Goal: Find specific page/section: Find specific page/section

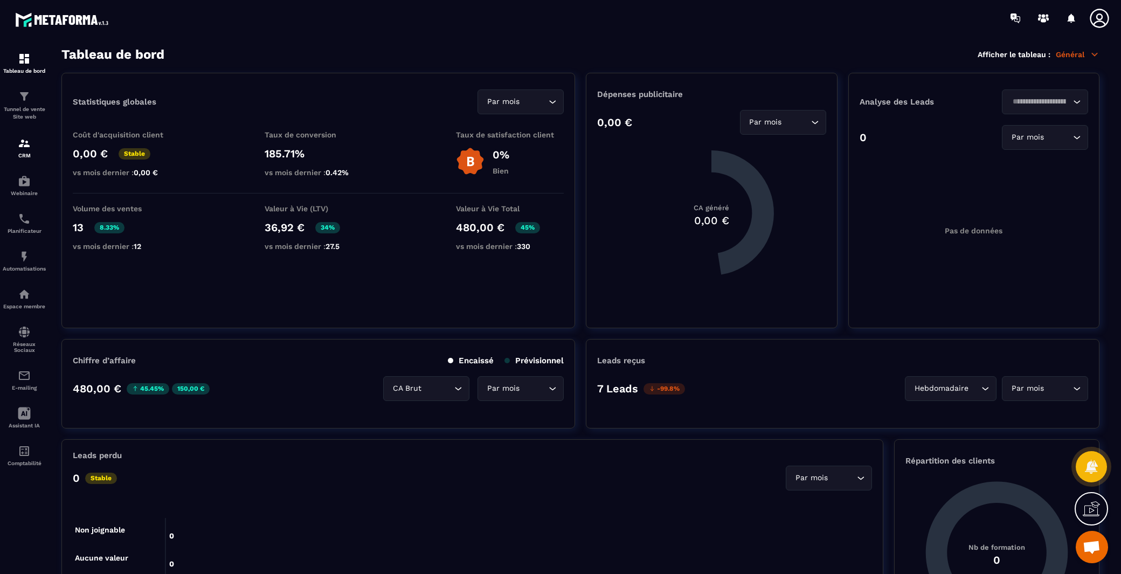
scroll to position [1553, 0]
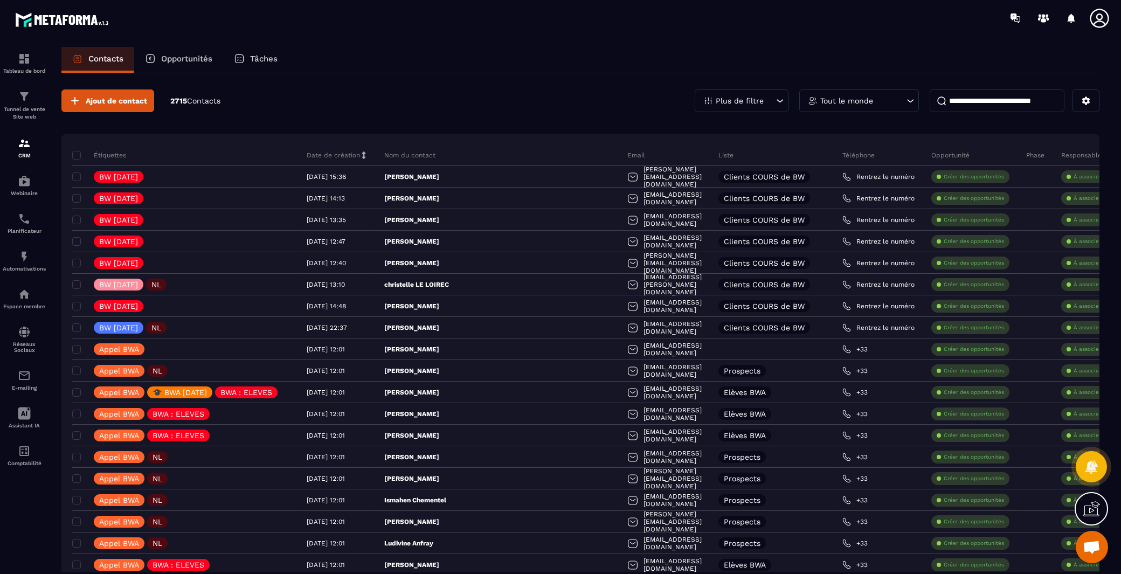
click at [822, 102] on p "Tout le monde" at bounding box center [847, 101] width 53 height 8
click at [729, 97] on p "Plus de filtre" at bounding box center [740, 101] width 48 height 8
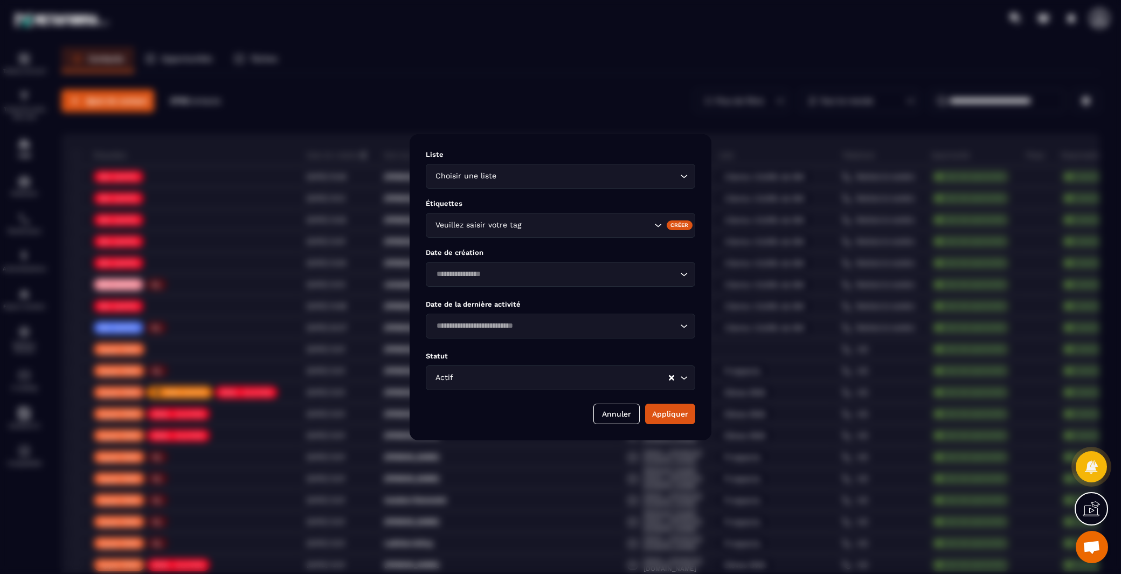
click at [593, 223] on input "Search for option" at bounding box center [588, 225] width 128 height 12
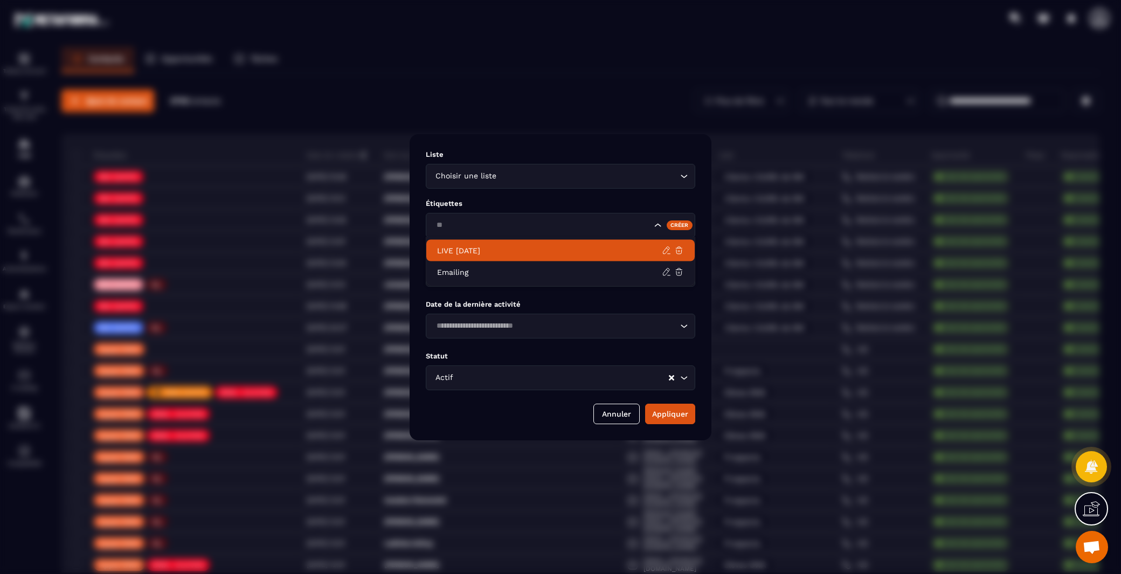
click at [506, 250] on p "LIVE [DATE]" at bounding box center [549, 250] width 225 height 11
type input "**"
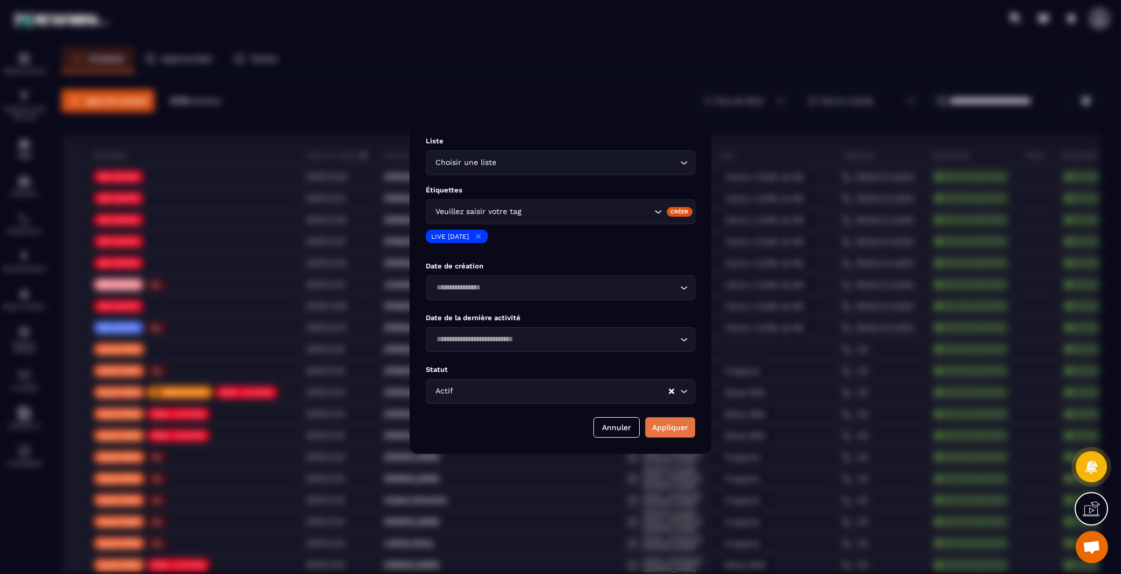
click at [676, 427] on button "Appliquer" at bounding box center [670, 427] width 50 height 20
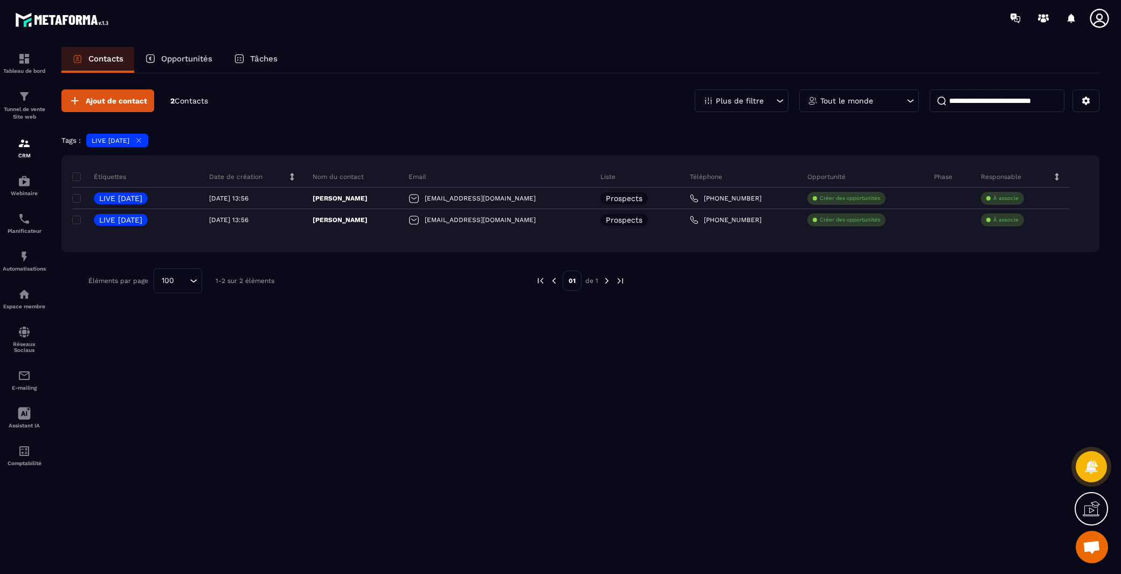
click at [143, 141] on icon at bounding box center [139, 140] width 8 height 8
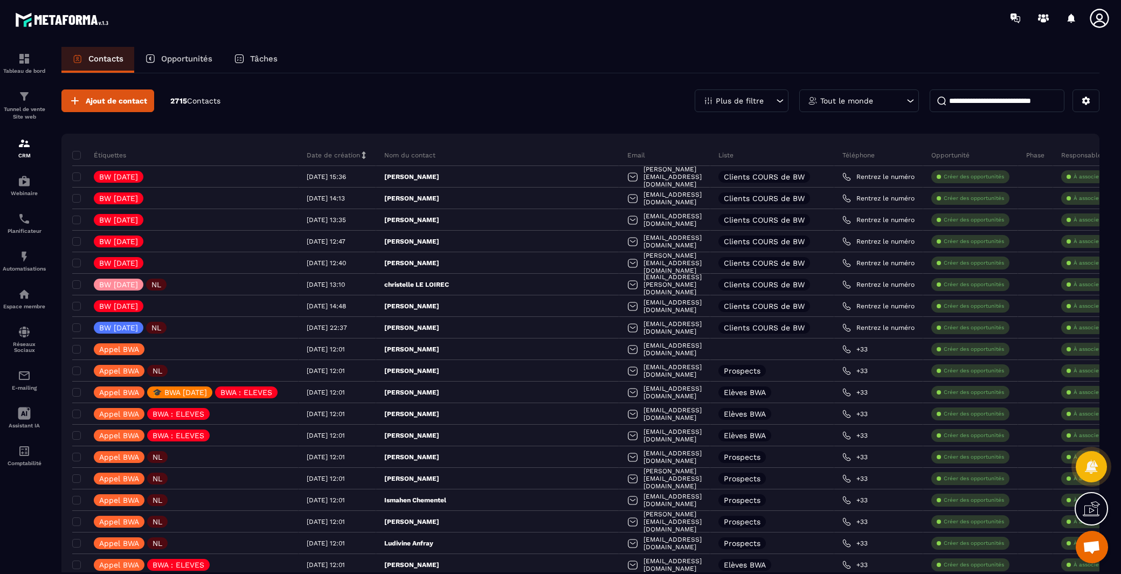
click at [763, 97] on p "Plus de filtre" at bounding box center [740, 101] width 48 height 8
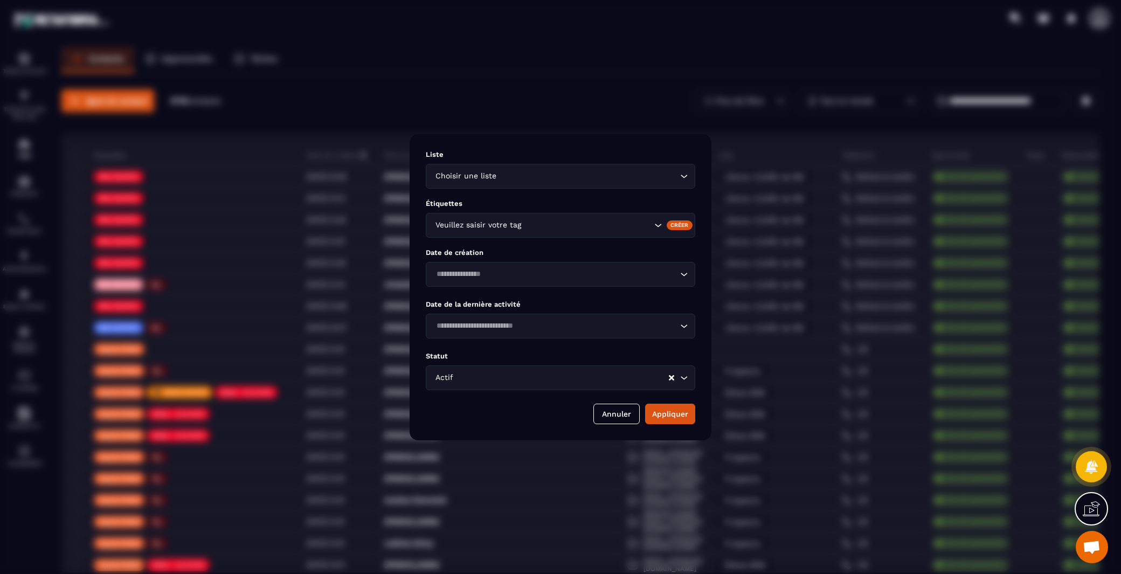
drag, startPoint x: 539, startPoint y: 220, endPoint x: 530, endPoint y: 214, distance: 10.9
click at [538, 219] on input "Search for option" at bounding box center [588, 225] width 128 height 12
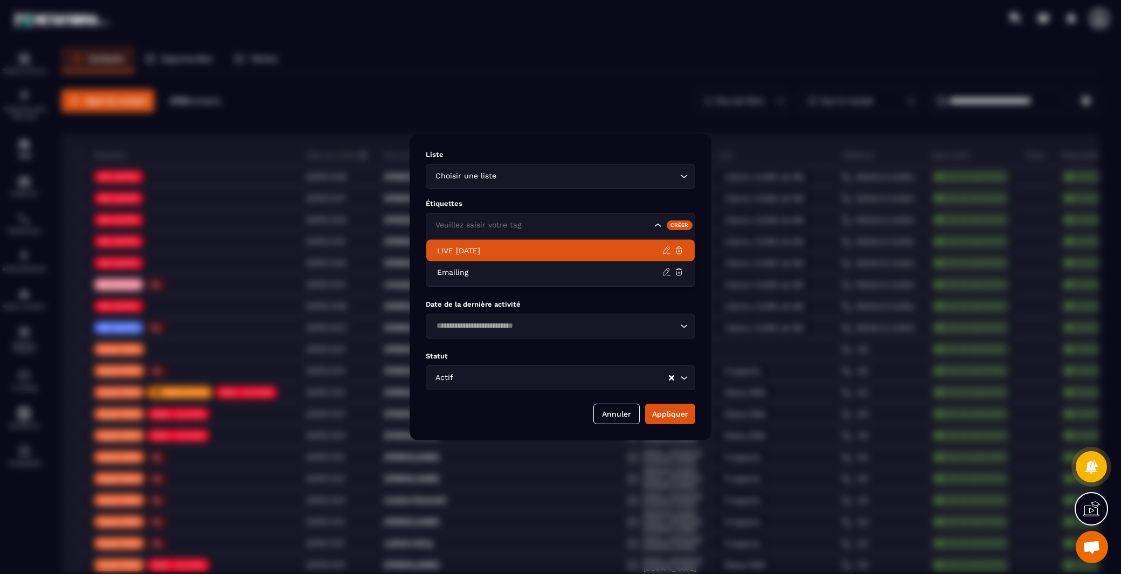
click at [446, 251] on p "LIVE [DATE]" at bounding box center [549, 250] width 225 height 11
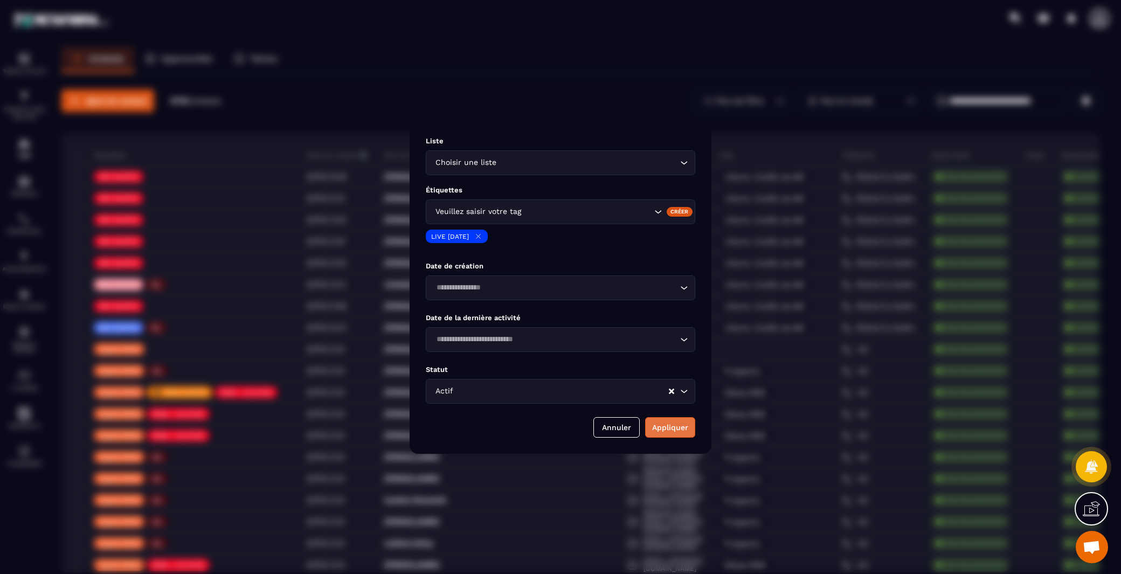
click at [679, 432] on button "Appliquer" at bounding box center [670, 427] width 50 height 20
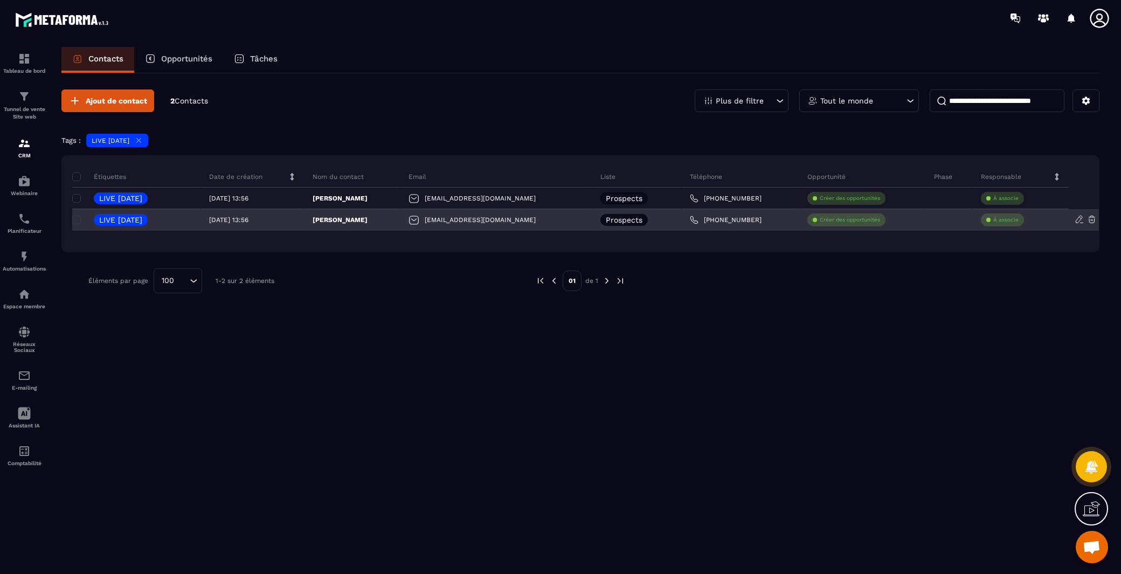
click at [359, 222] on p "[PERSON_NAME]" at bounding box center [340, 220] width 55 height 9
